Goal: Check status: Check status

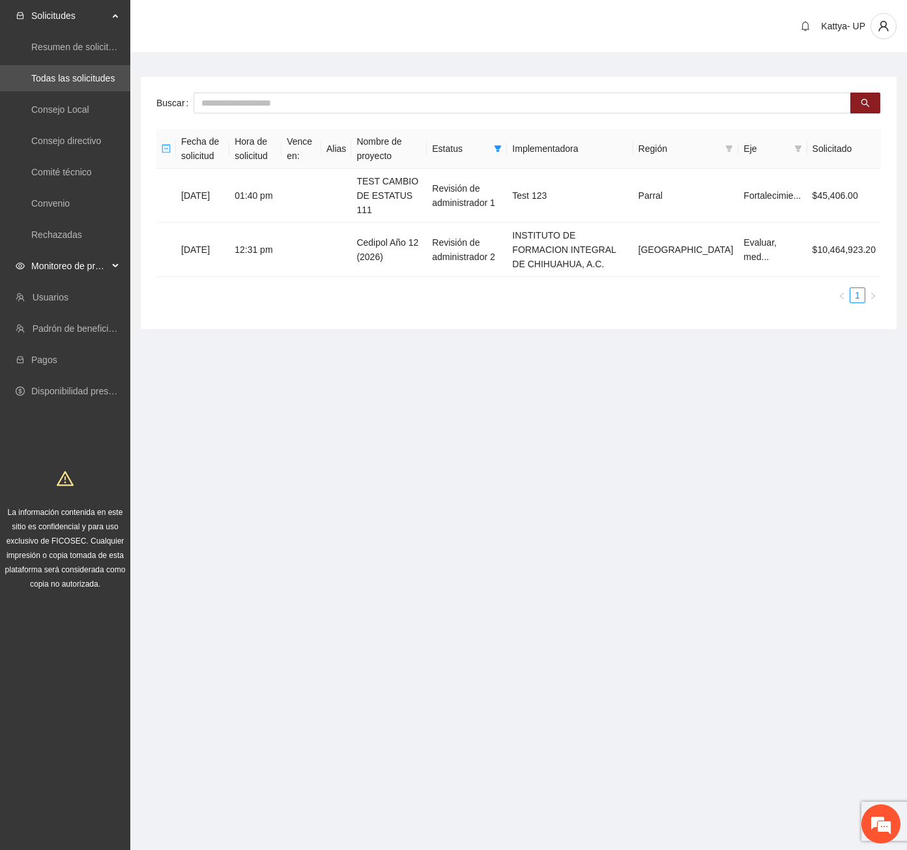
click at [42, 264] on span "Monitoreo de proyectos" at bounding box center [69, 266] width 77 height 26
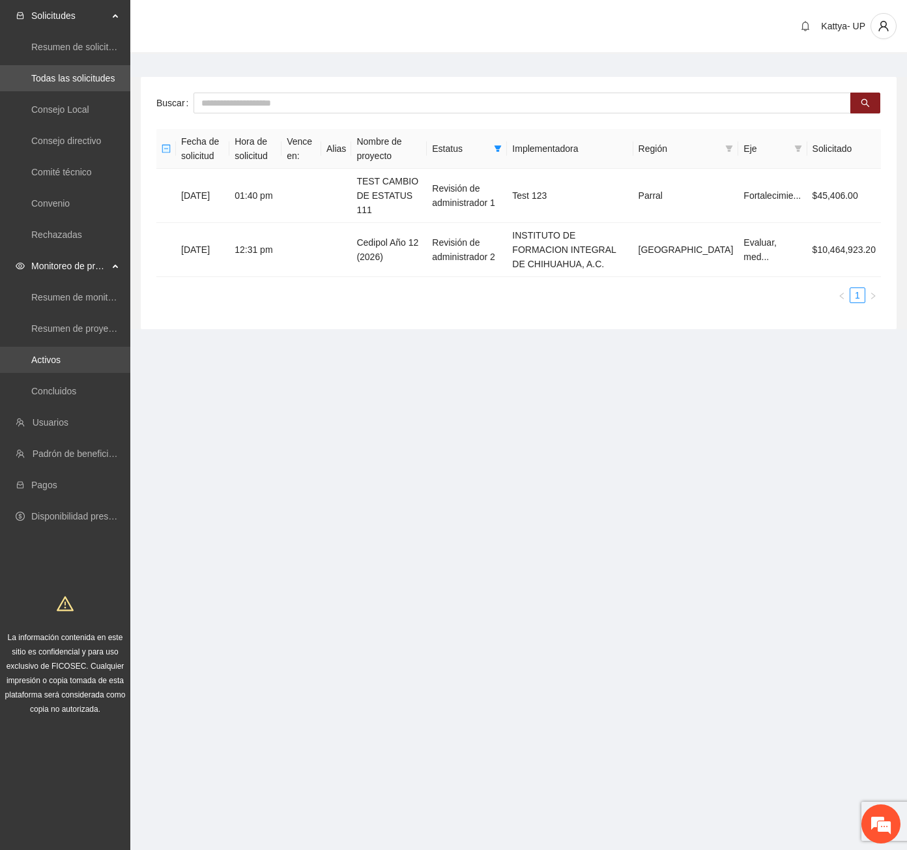
click at [55, 354] on link "Activos" at bounding box center [45, 359] width 29 height 10
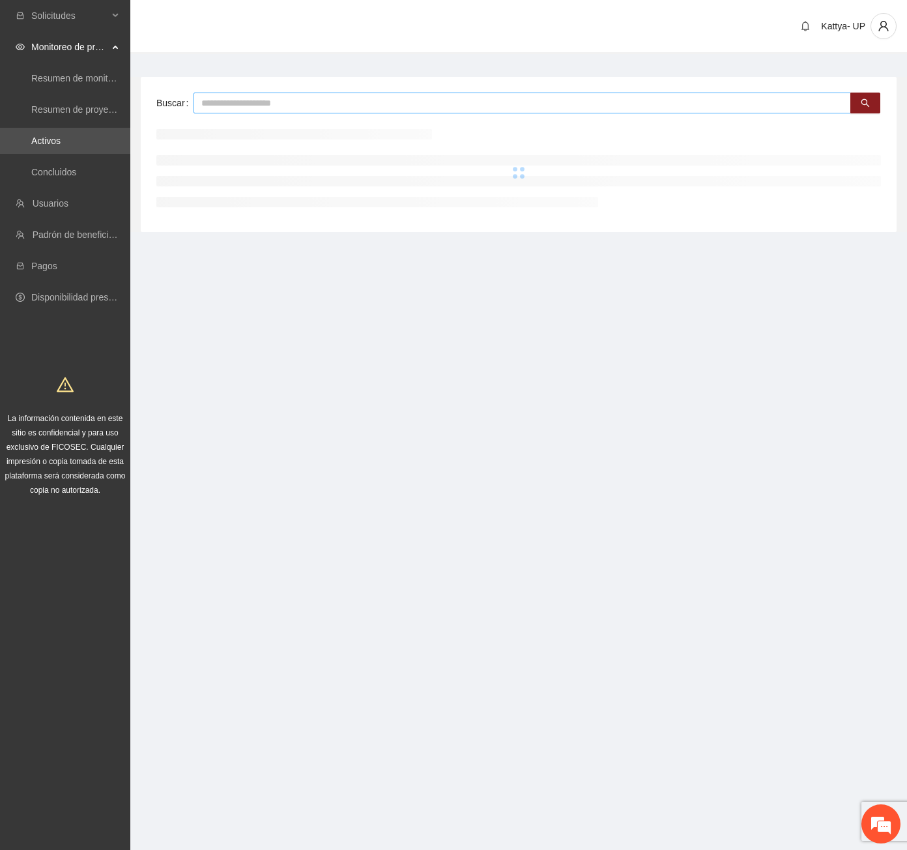
click at [217, 96] on input "text" at bounding box center [521, 103] width 657 height 21
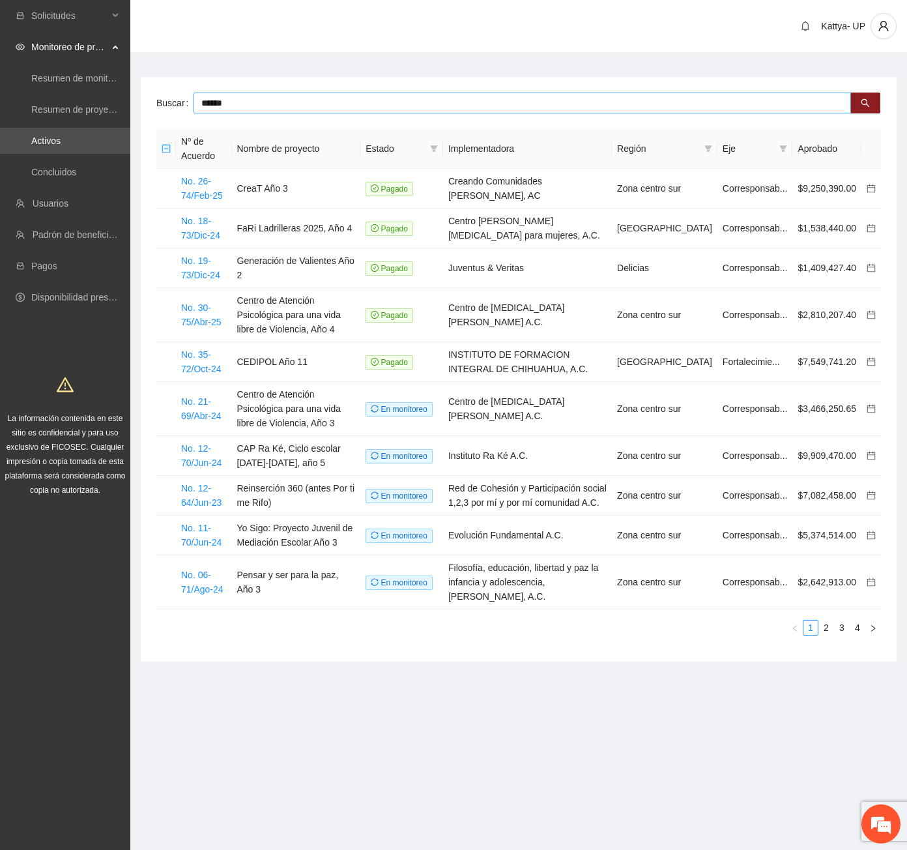
type input "******"
click at [61, 16] on span "Solicitudes" at bounding box center [69, 16] width 77 height 26
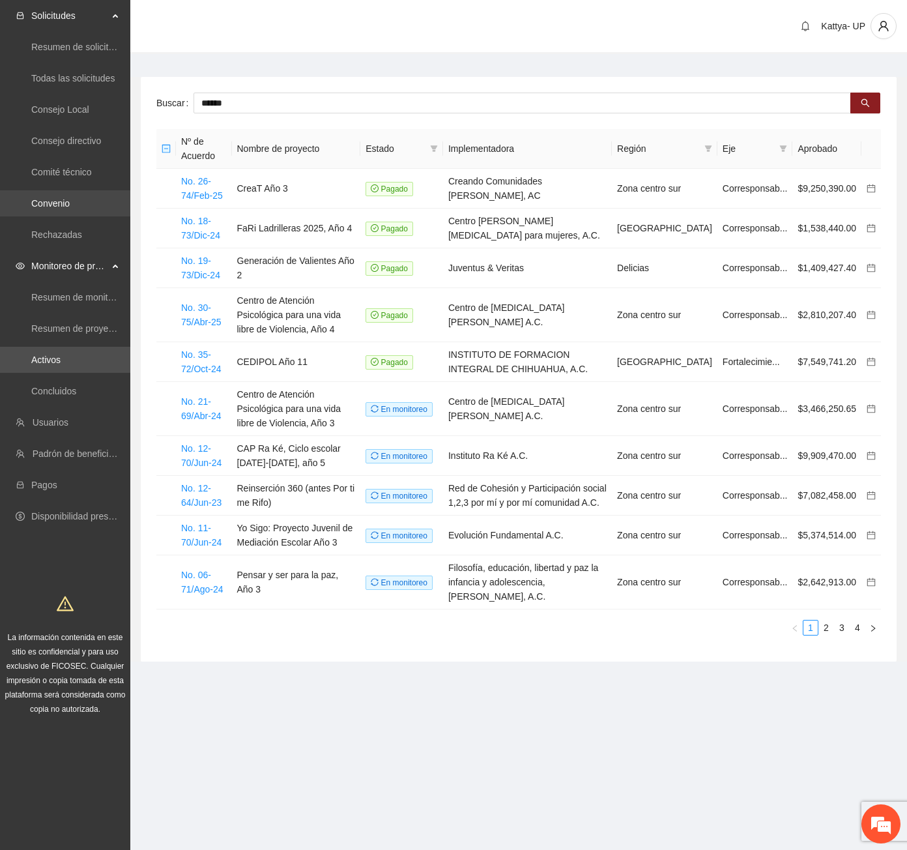
click at [70, 203] on link "Convenio" at bounding box center [50, 203] width 38 height 10
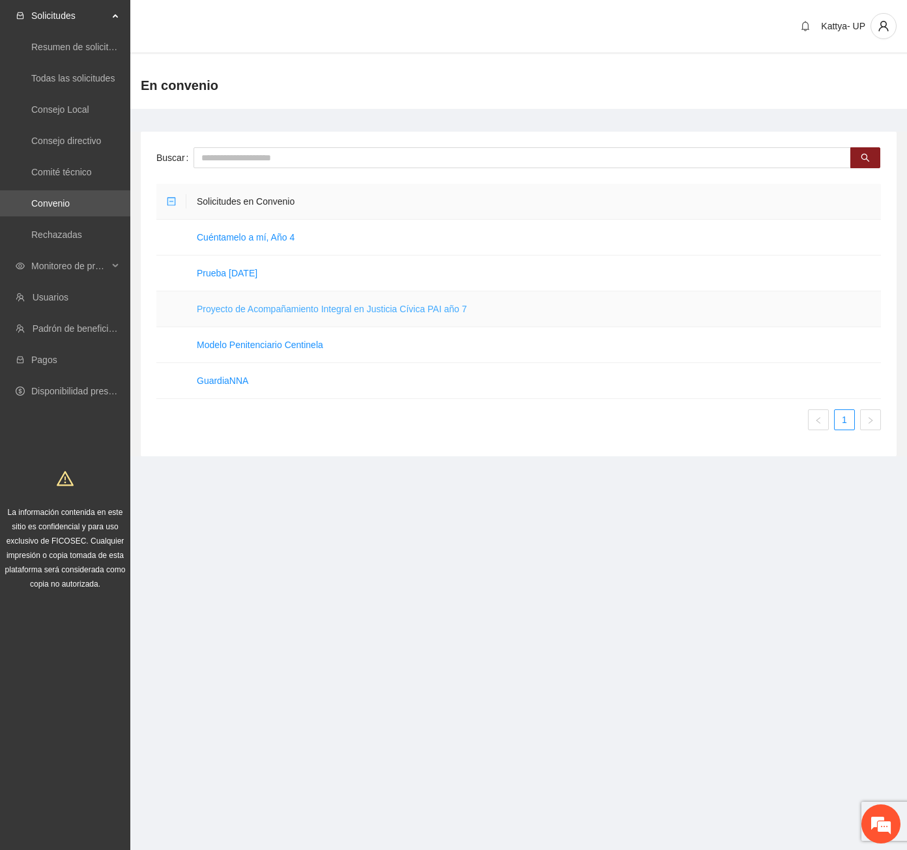
click at [256, 311] on link "Proyecto de Acompañamiento Integral en Justicia Cívica PAI año 7" at bounding box center [332, 309] width 270 height 10
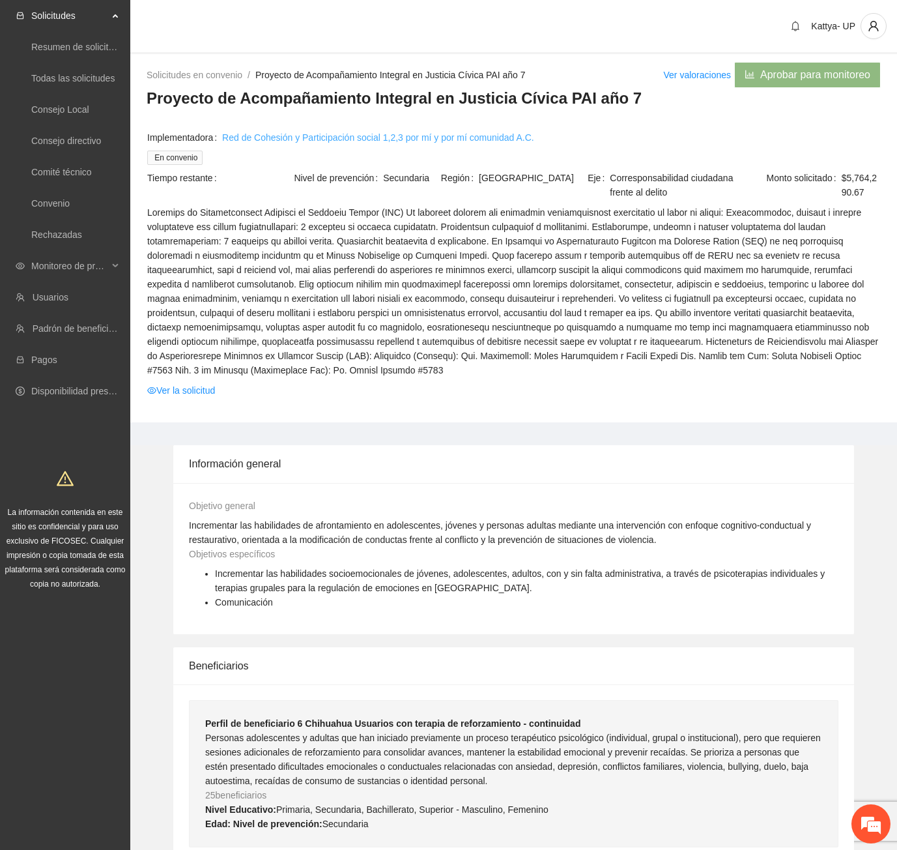
click at [229, 137] on link "Red de Cohesión y Participación social 1,2,3 por mí y por mí comunidad A.C." at bounding box center [378, 137] width 312 height 14
